Goal: Information Seeking & Learning: Learn about a topic

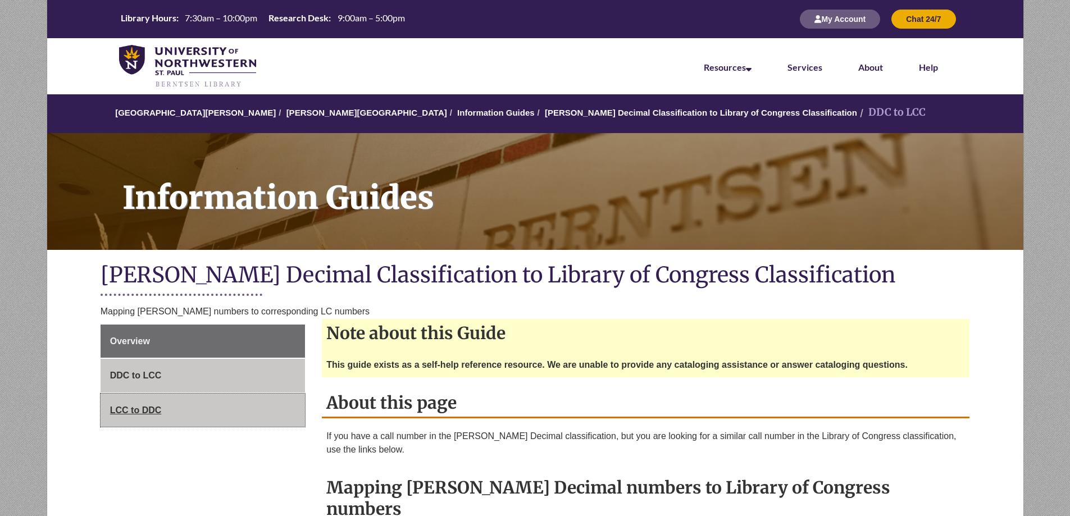
click at [129, 406] on span "LCC to DDC" at bounding box center [136, 411] width 52 height 10
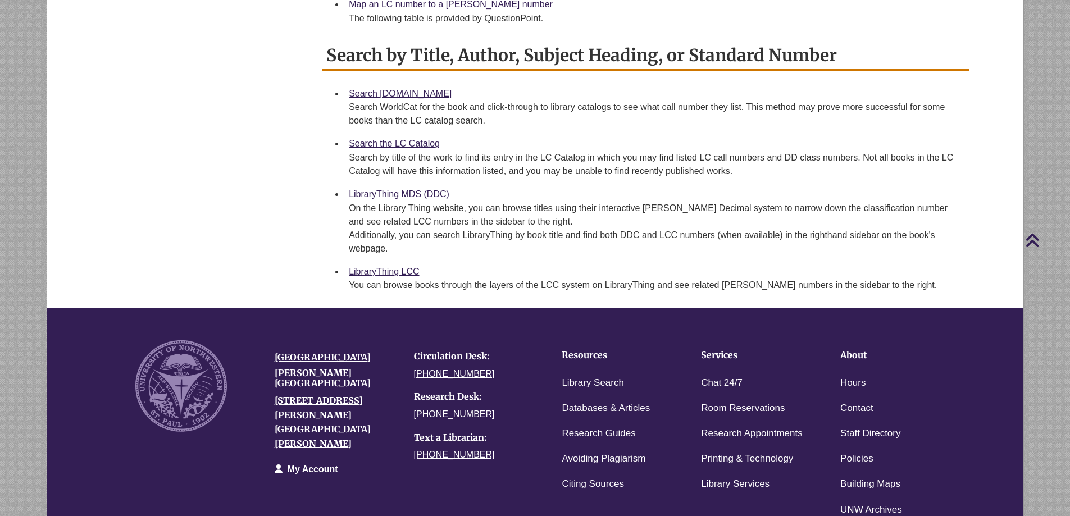
scroll to position [674, 0]
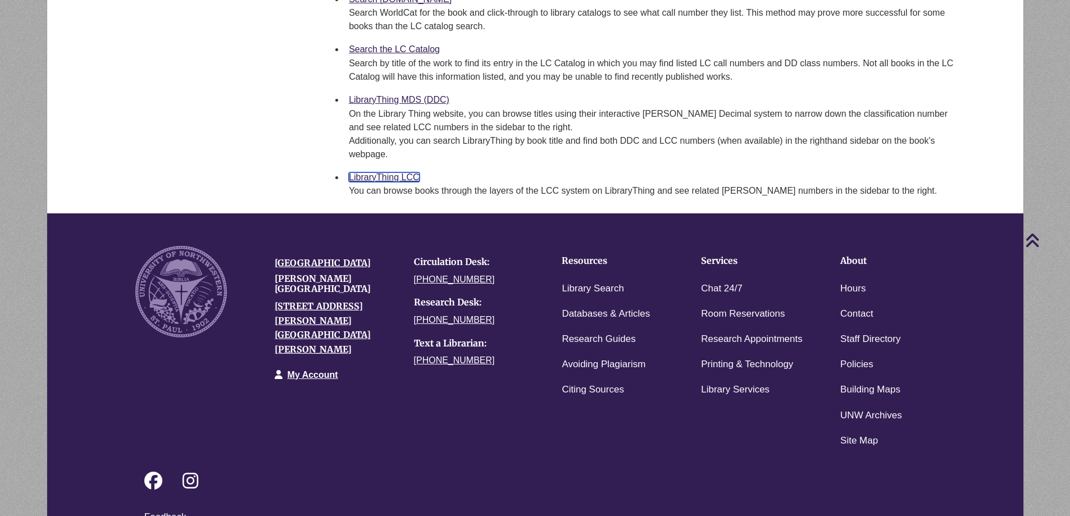
click at [384, 172] on link "LibraryThing LCC" at bounding box center [384, 177] width 70 height 10
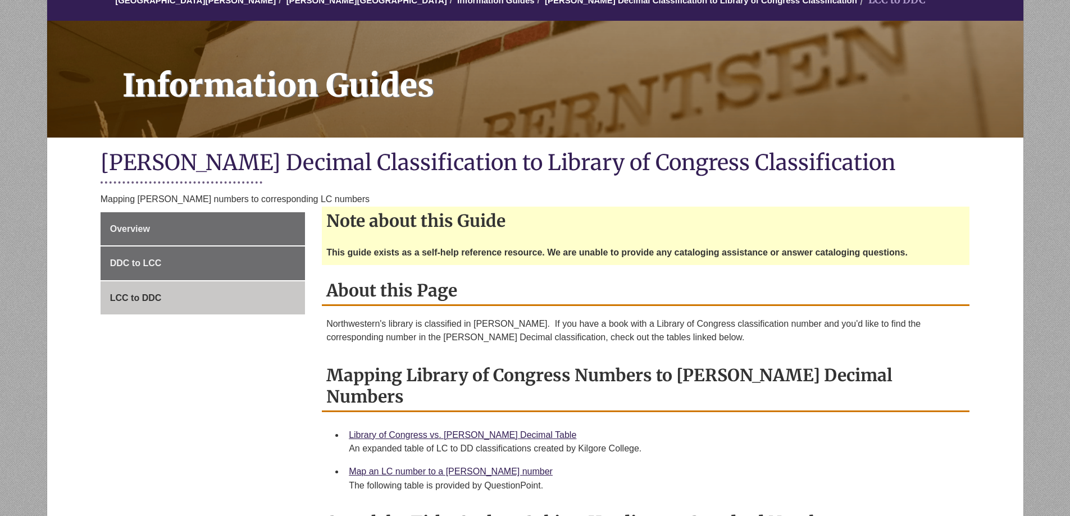
scroll to position [337, 0]
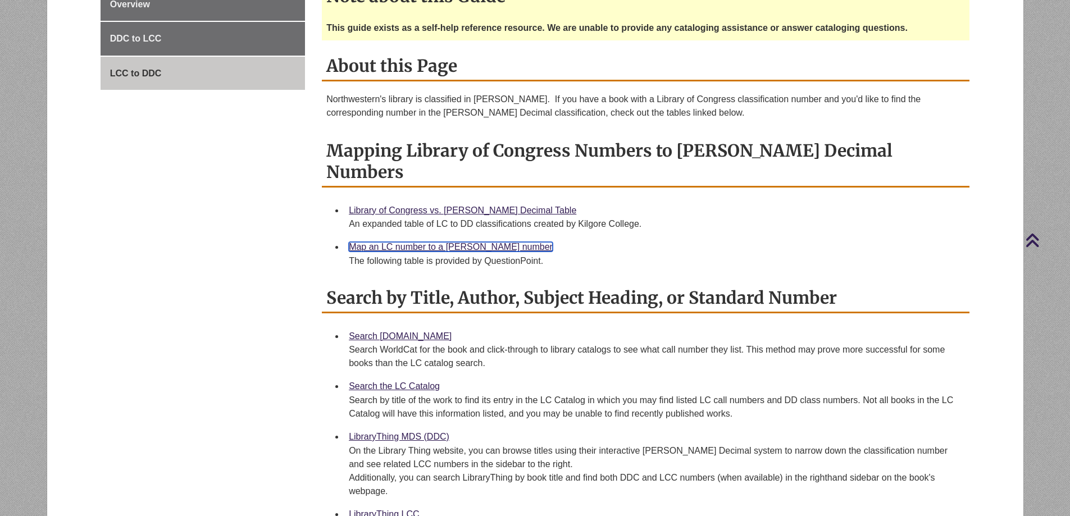
click at [484, 242] on link "Map an LC number to a [PERSON_NAME] number" at bounding box center [451, 247] width 204 height 10
click at [385, 331] on link "Search [DOMAIN_NAME]" at bounding box center [400, 336] width 103 height 10
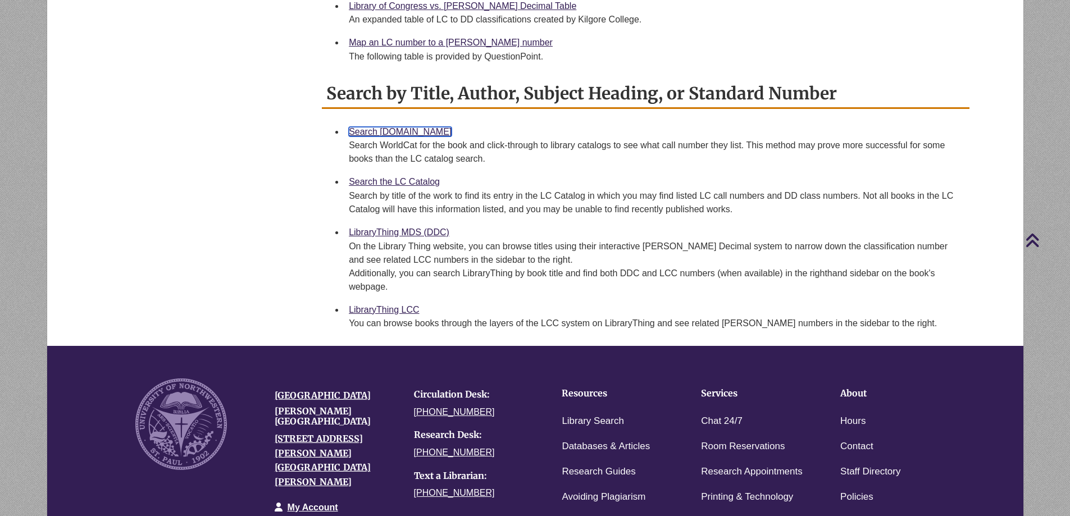
scroll to position [506, 0]
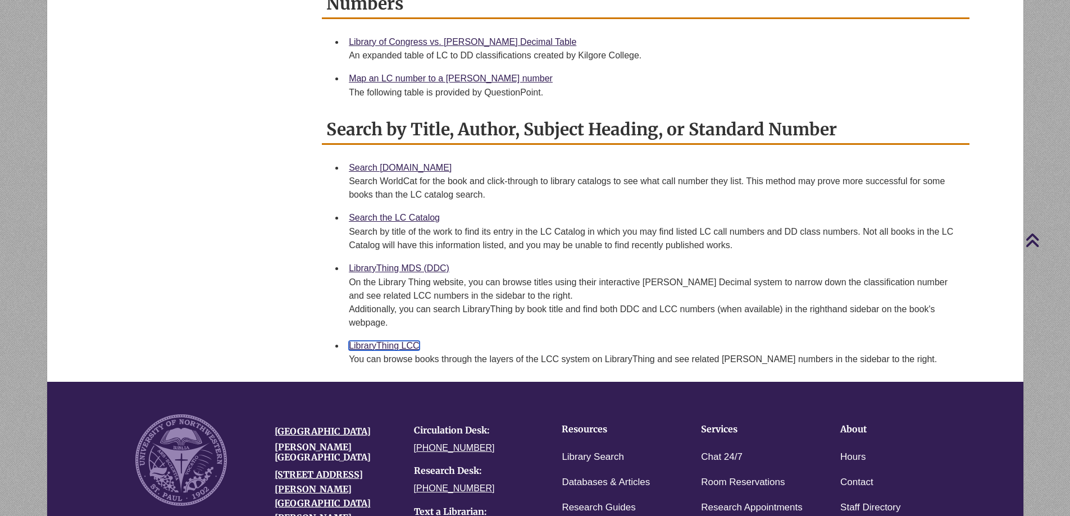
click at [397, 341] on link "LibraryThing LCC" at bounding box center [384, 346] width 70 height 10
click at [378, 341] on link "LibraryThing LCC" at bounding box center [384, 346] width 70 height 10
